Goal: Task Accomplishment & Management: Manage account settings

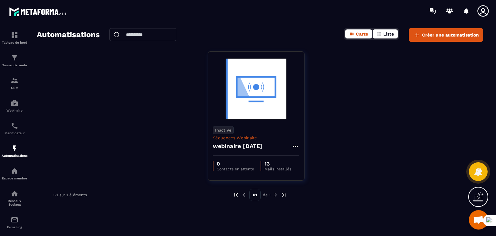
click at [391, 32] on span "Liste" at bounding box center [388, 33] width 11 height 5
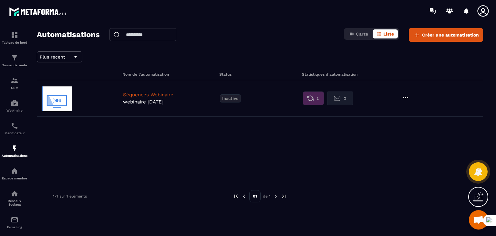
click at [407, 98] on icon at bounding box center [405, 98] width 8 height 8
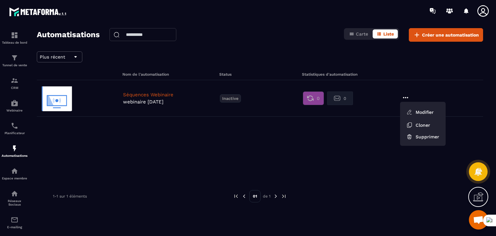
click at [306, 98] on button "0" at bounding box center [313, 98] width 21 height 14
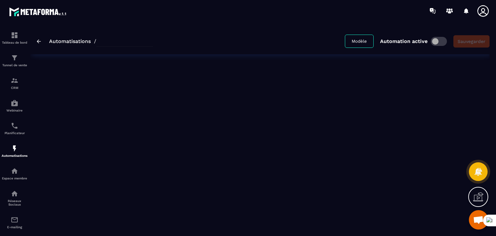
type input "**********"
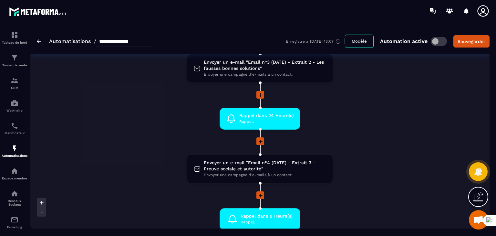
scroll to position [290, 0]
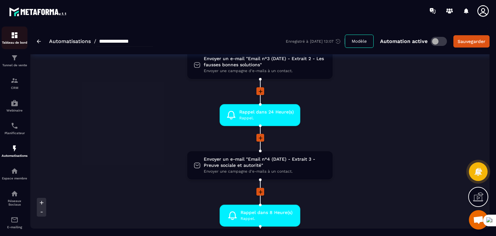
click at [9, 41] on p "Tableau de bord" at bounding box center [15, 43] width 26 height 4
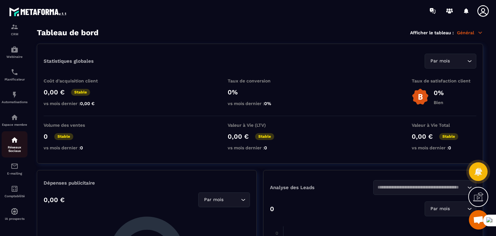
scroll to position [57, 0]
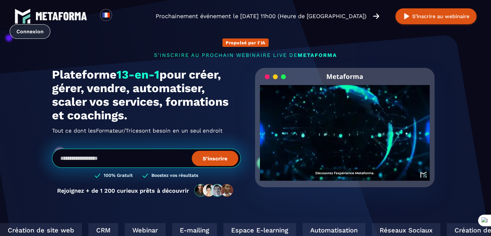
click at [50, 24] on link "Connexion" at bounding box center [30, 31] width 41 height 15
